Goal: Task Accomplishment & Management: Use online tool/utility

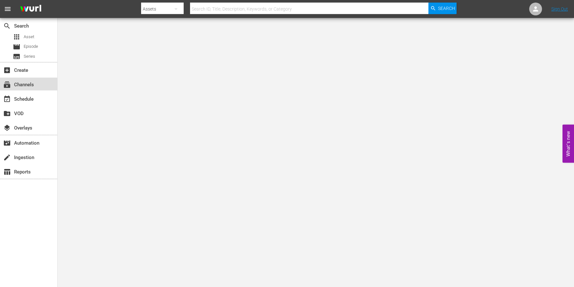
click at [33, 86] on div "subscriptions Channels" at bounding box center [18, 84] width 36 height 6
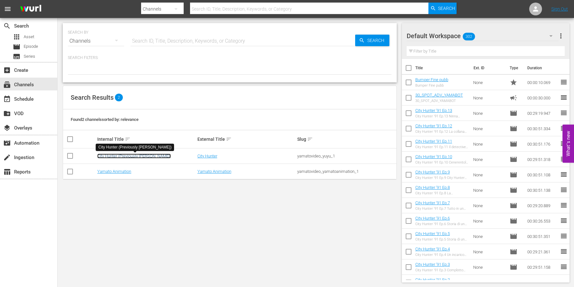
click at [119, 156] on link "City Hunter (Previously [PERSON_NAME])" at bounding box center [134, 155] width 74 height 5
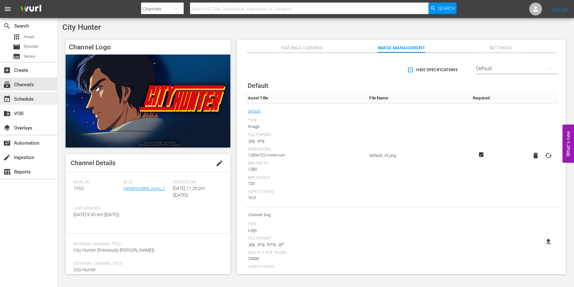
click at [19, 101] on div "event_available Schedule" at bounding box center [18, 98] width 36 height 6
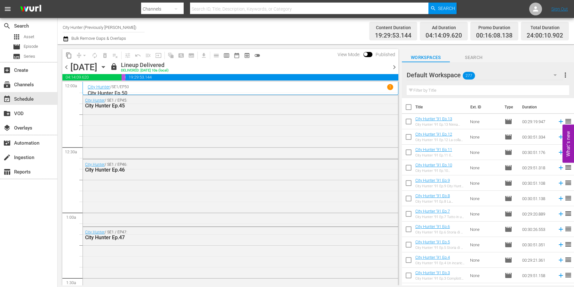
click at [396, 67] on span "chevron_right" at bounding box center [395, 67] width 8 height 8
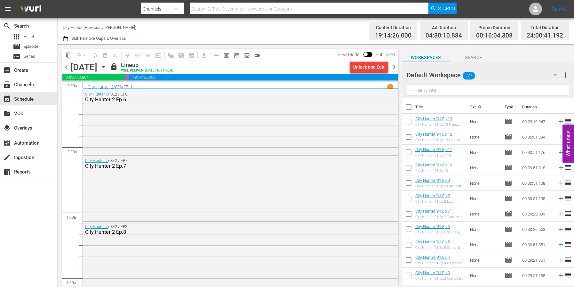
click at [392, 67] on span "chevron_right" at bounding box center [395, 67] width 8 height 8
click at [392, 68] on span "chevron_right" at bounding box center [395, 67] width 8 height 8
click at [393, 67] on span "chevron_right" at bounding box center [395, 67] width 8 height 8
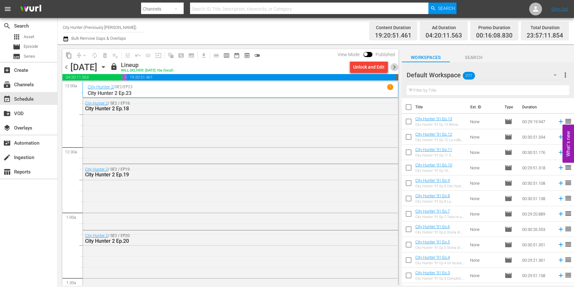
click at [393, 68] on span "chevron_right" at bounding box center [395, 67] width 8 height 8
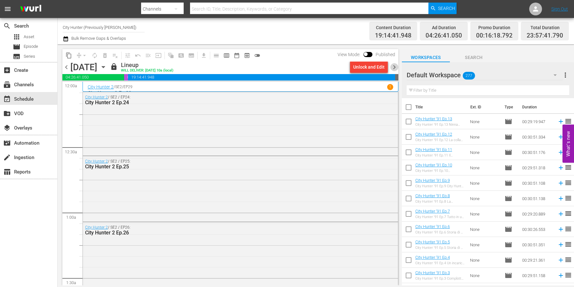
click at [393, 68] on span "chevron_right" at bounding box center [395, 67] width 8 height 8
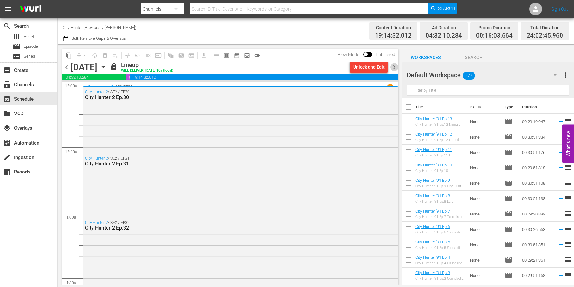
click at [393, 68] on span "chevron_right" at bounding box center [395, 67] width 8 height 8
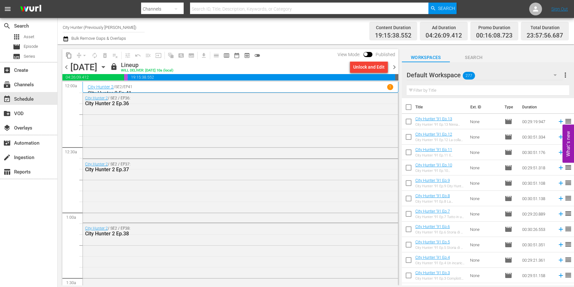
click at [393, 68] on span "chevron_right" at bounding box center [395, 67] width 8 height 8
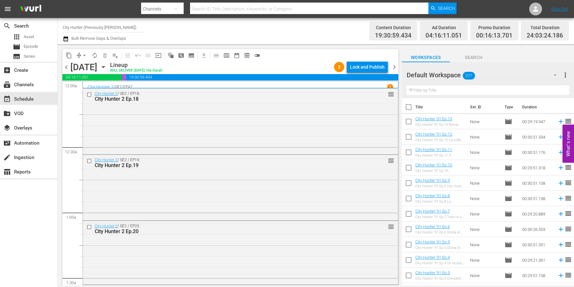
click at [393, 68] on span "chevron_right" at bounding box center [395, 67] width 8 height 8
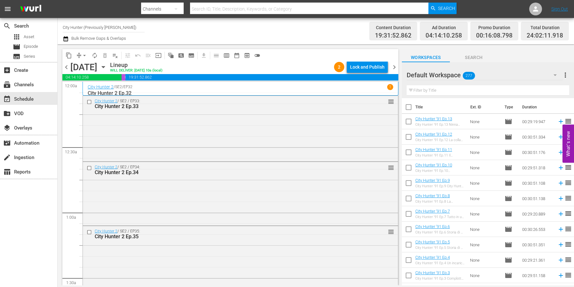
click at [393, 68] on span "chevron_right" at bounding box center [395, 67] width 8 height 8
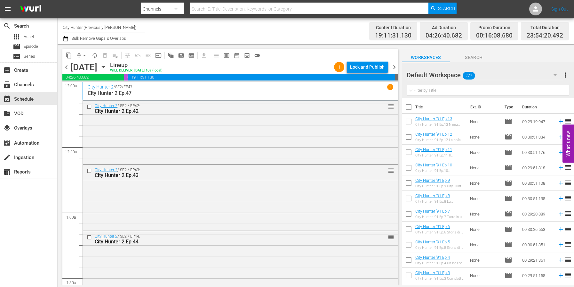
click at [393, 68] on span "chevron_right" at bounding box center [395, 67] width 8 height 8
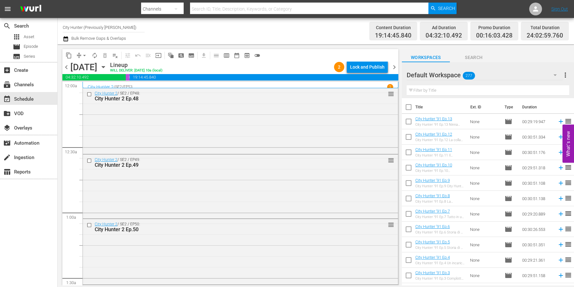
click at [393, 68] on span "chevron_right" at bounding box center [395, 67] width 8 height 8
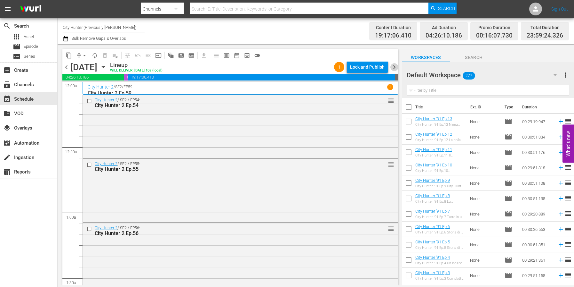
click at [393, 68] on span "chevron_right" at bounding box center [395, 67] width 8 height 8
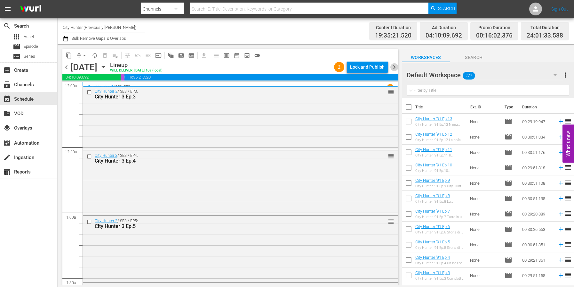
click at [393, 68] on span "chevron_right" at bounding box center [395, 67] width 8 height 8
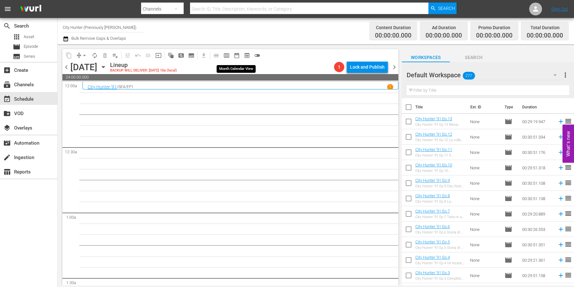
click at [234, 53] on span "date_range_outlined" at bounding box center [237, 55] width 6 height 6
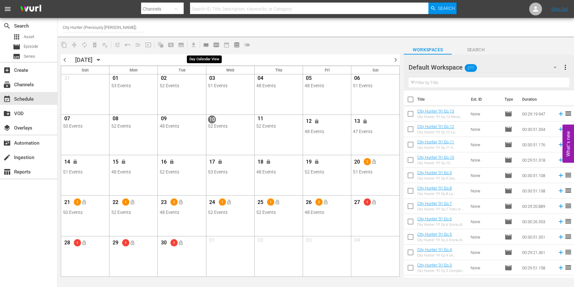
click at [207, 46] on span "calendar_view_day_outlined" at bounding box center [206, 45] width 6 height 6
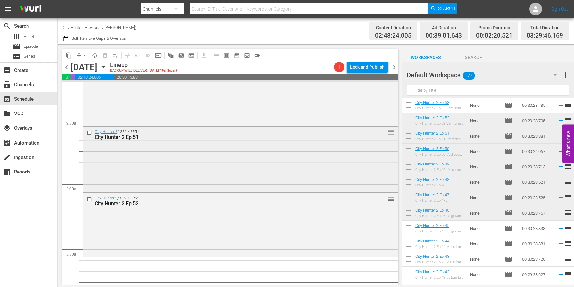
scroll to position [329, 0]
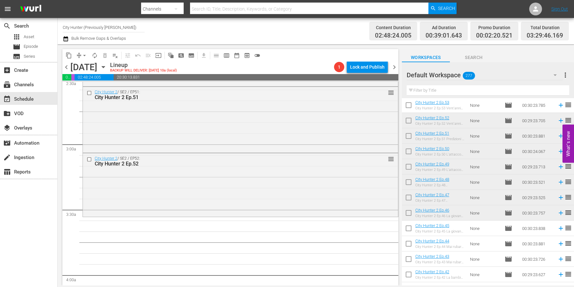
drag, startPoint x: 465, startPoint y: 119, endPoint x: 187, endPoint y: 1, distance: 302.4
